Goal: Task Accomplishment & Management: Complete application form

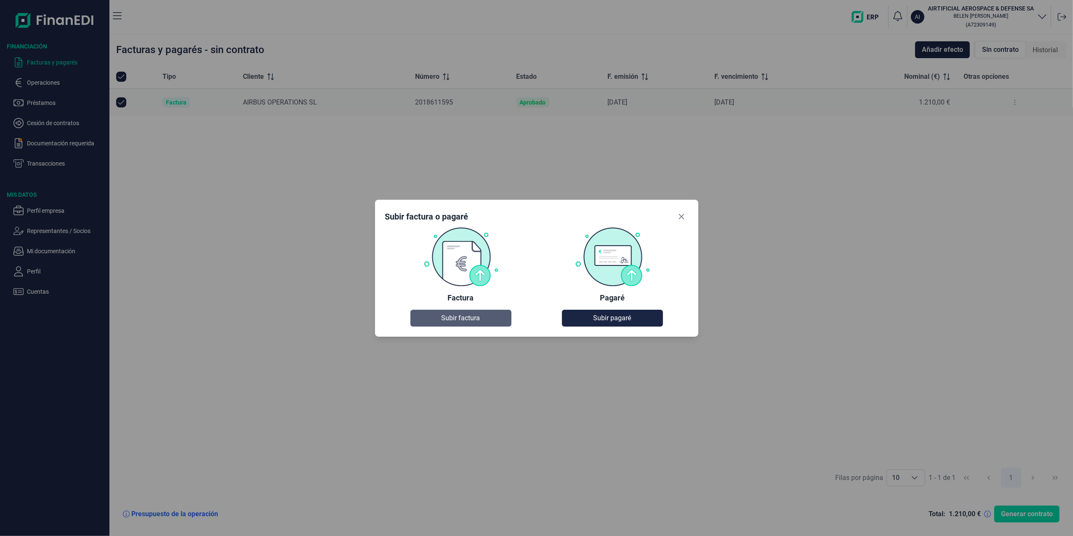
click at [454, 314] on span "Subir factura" at bounding box center [461, 318] width 39 height 10
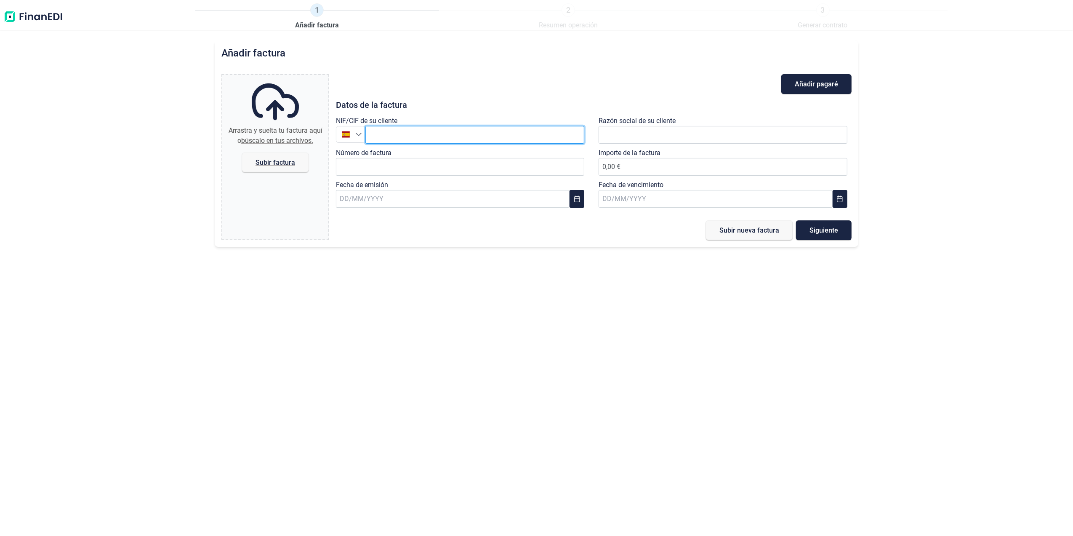
click at [401, 134] on input "text" at bounding box center [475, 135] width 219 height 18
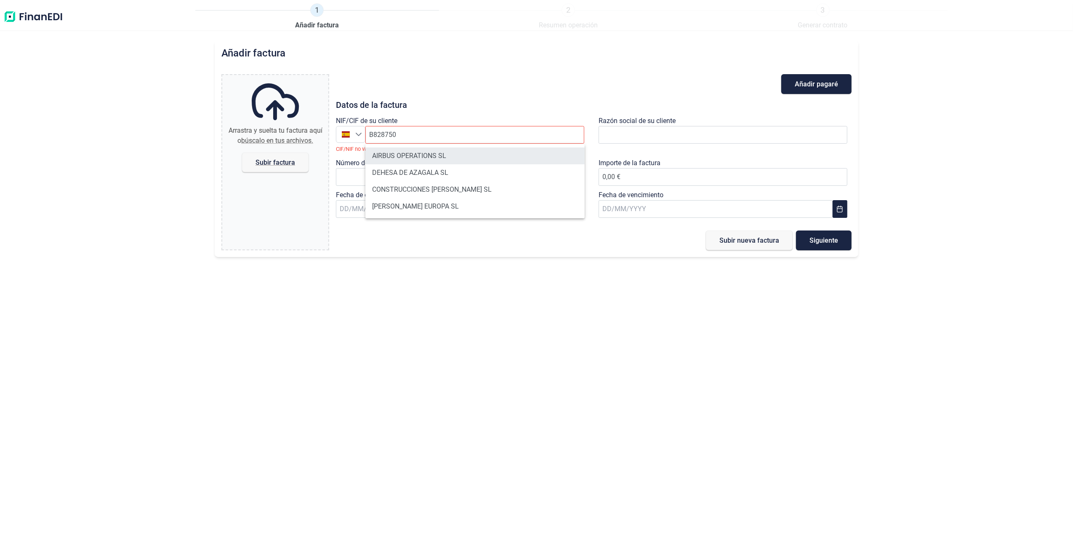
click at [433, 150] on li "AIRBUS OPERATIONS SL" at bounding box center [475, 155] width 219 height 17
type input "B82875055"
type input "AIRBUS OPERATIONS SL"
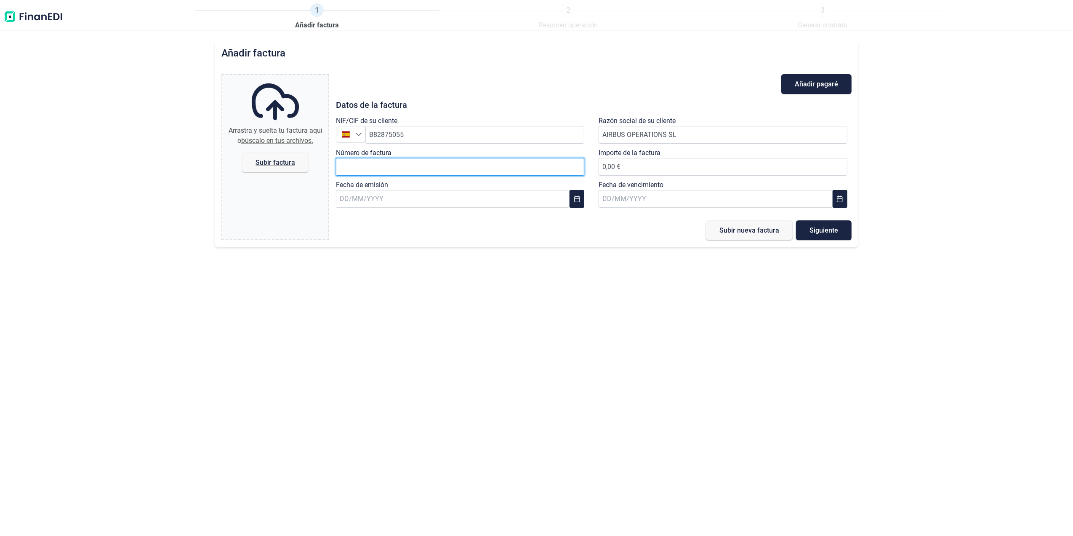
click at [459, 175] on input "Número de factura" at bounding box center [460, 167] width 249 height 18
type input "2018611567"
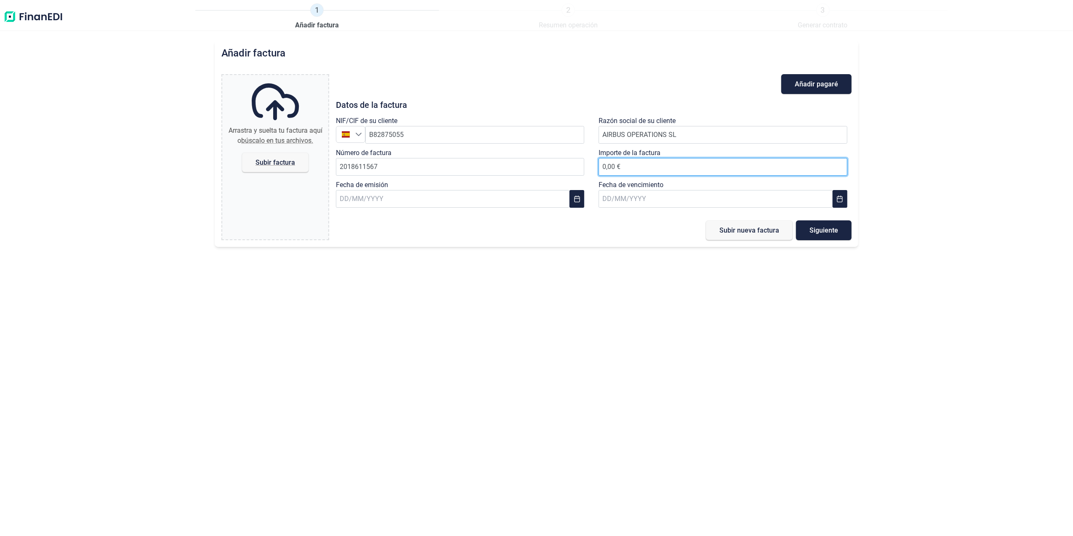
drag, startPoint x: 632, startPoint y: 168, endPoint x: 626, endPoint y: 170, distance: 6.5
type input "605,00 €"
drag, startPoint x: 492, startPoint y: 198, endPoint x: 504, endPoint y: 198, distance: 11.4
click at [492, 198] on input "text" at bounding box center [453, 199] width 234 height 18
click at [345, 223] on button "Previous Month" at bounding box center [349, 221] width 13 height 13
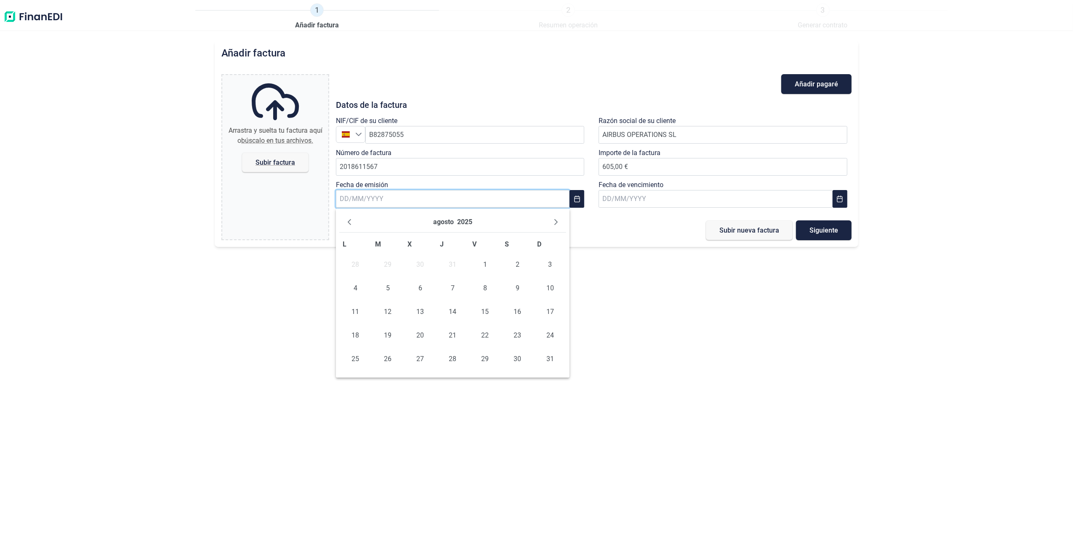
click at [345, 223] on button "Previous Month" at bounding box center [349, 221] width 13 height 13
click at [489, 312] on span "18" at bounding box center [485, 311] width 17 height 17
type input "[DATE]"
click at [640, 205] on input "text" at bounding box center [716, 199] width 234 height 18
click at [680, 288] on span "10" at bounding box center [683, 288] width 17 height 17
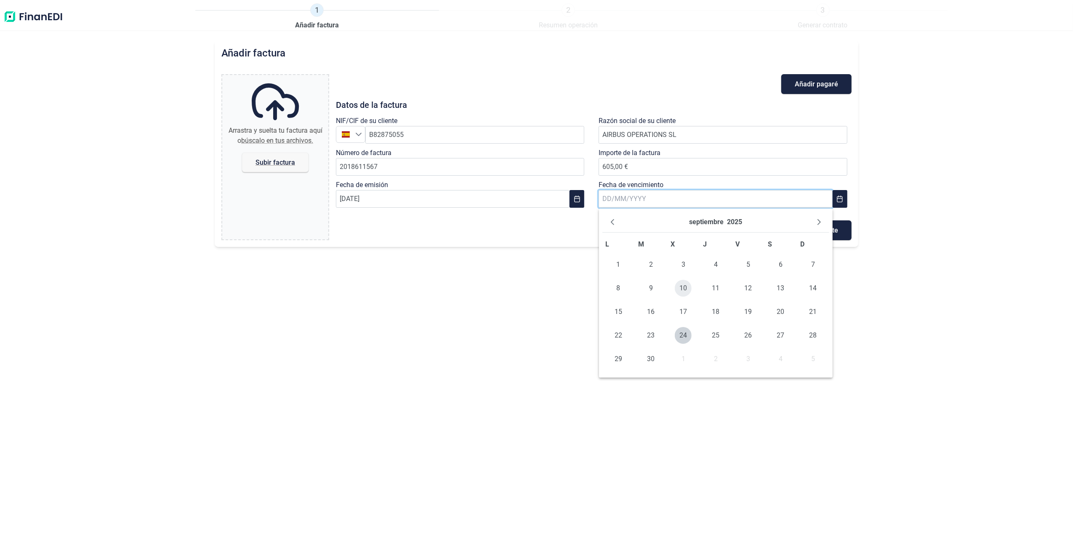
type input "[DATE]"
click at [259, 160] on span "Subir factura" at bounding box center [276, 162] width 40 height 6
click at [259, 77] on input "Arrastra y suelta tu factura aquí o búscalo en tus archivos. Subir factura" at bounding box center [275, 76] width 106 height 3
type input "C:\fakepath\2018611567.pdf"
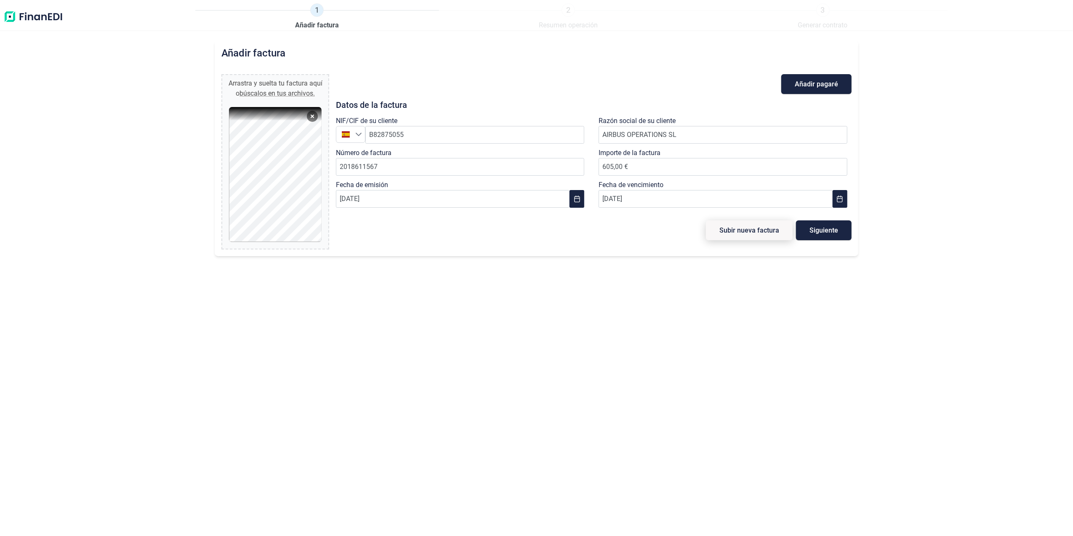
click at [755, 235] on button "Subir nueva factura" at bounding box center [749, 230] width 87 height 20
type input "0,00 €"
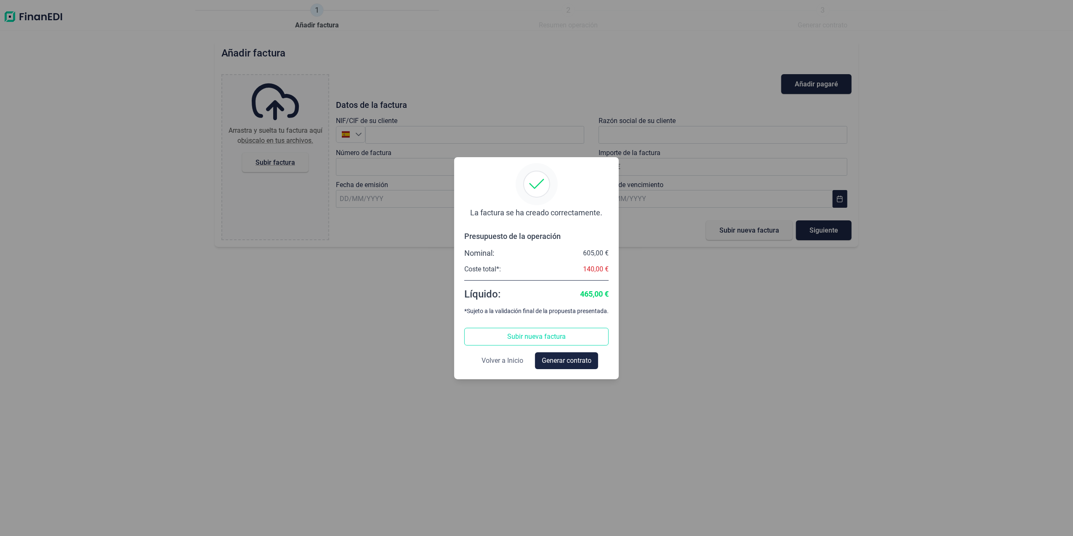
click at [505, 362] on span "Volver a Inicio" at bounding box center [503, 360] width 42 height 10
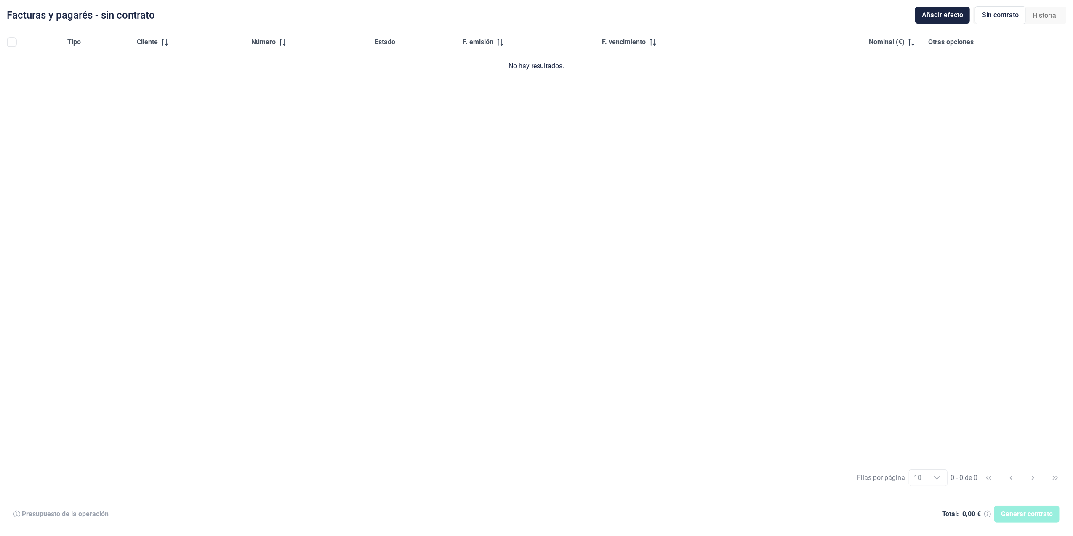
checkbox input "true"
